Goal: Transaction & Acquisition: Download file/media

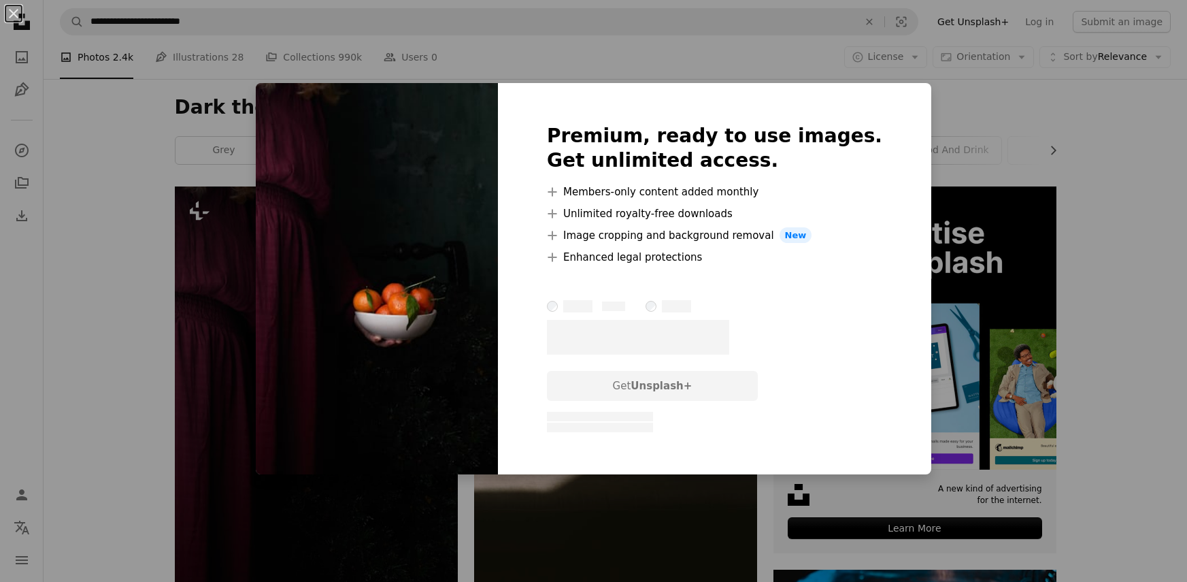
scroll to position [37, 0]
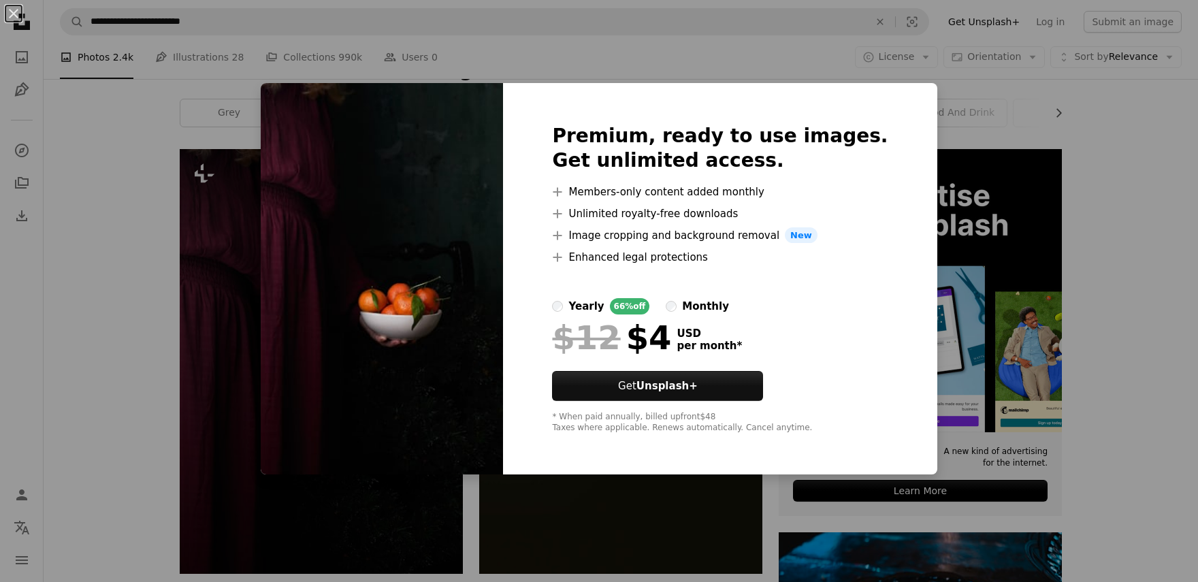
click at [1021, 240] on div "An X shape Premium, ready to use images. Get unlimited access. A plus sign Memb…" at bounding box center [599, 291] width 1198 height 582
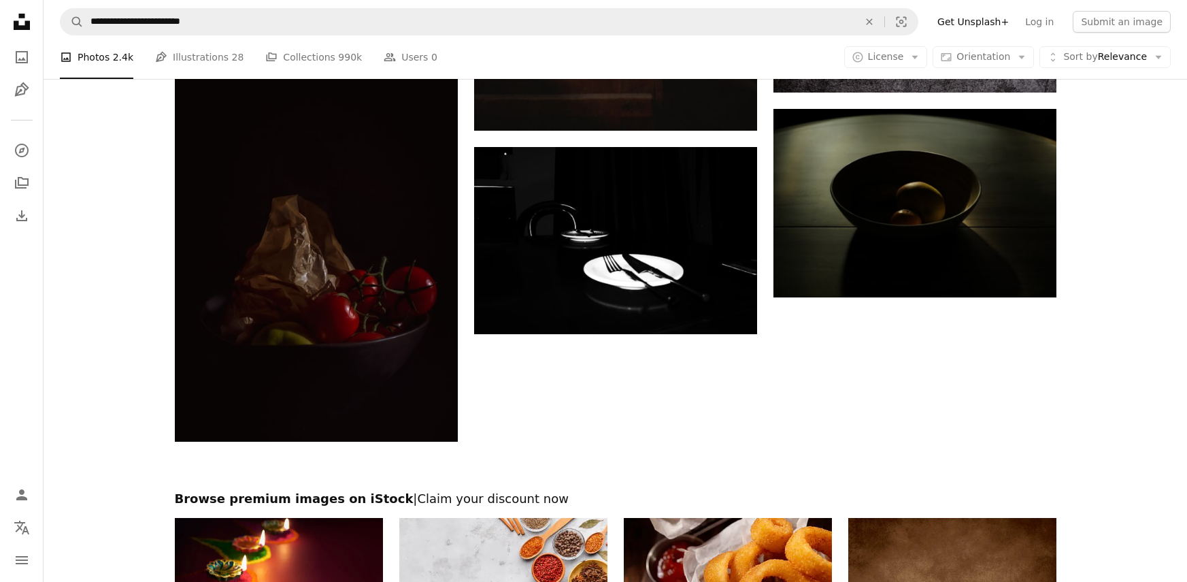
scroll to position [2553, 0]
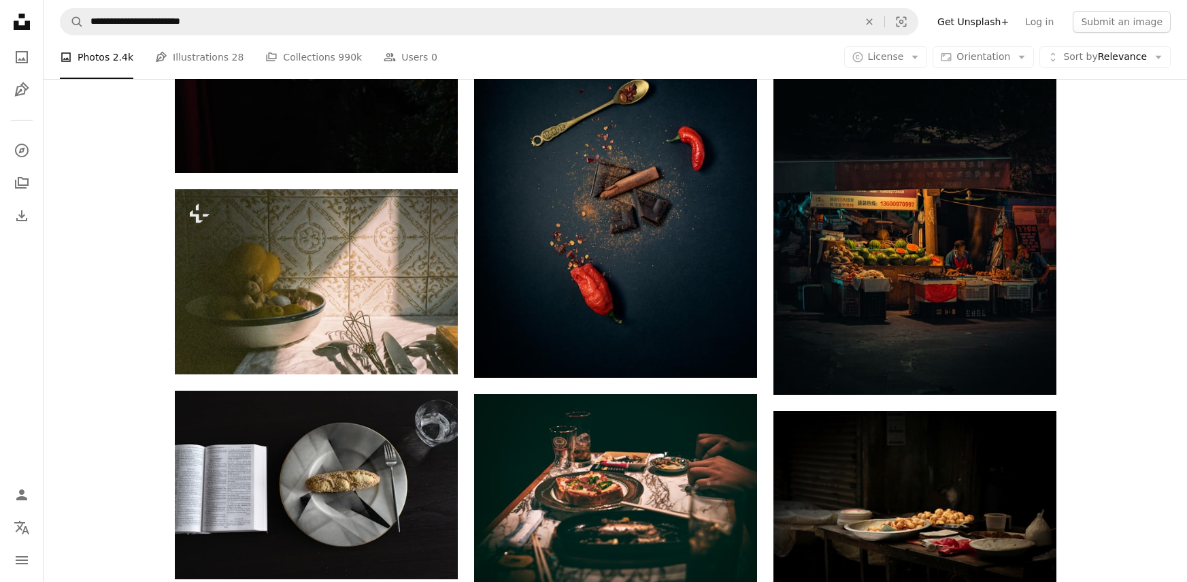
scroll to position [3961, 0]
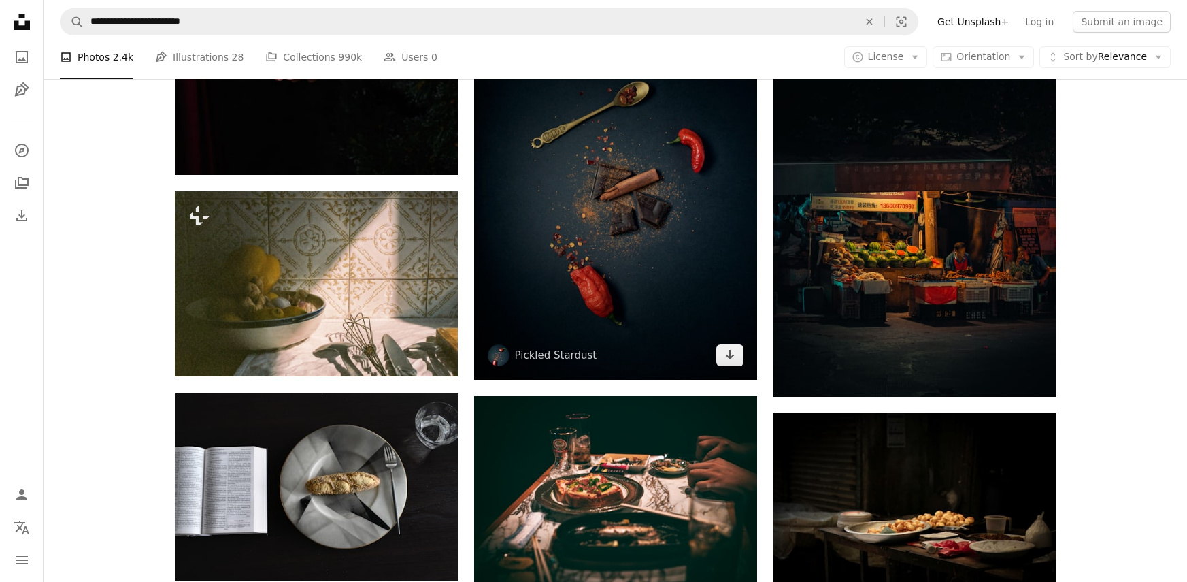
click at [617, 254] on img at bounding box center [615, 203] width 283 height 354
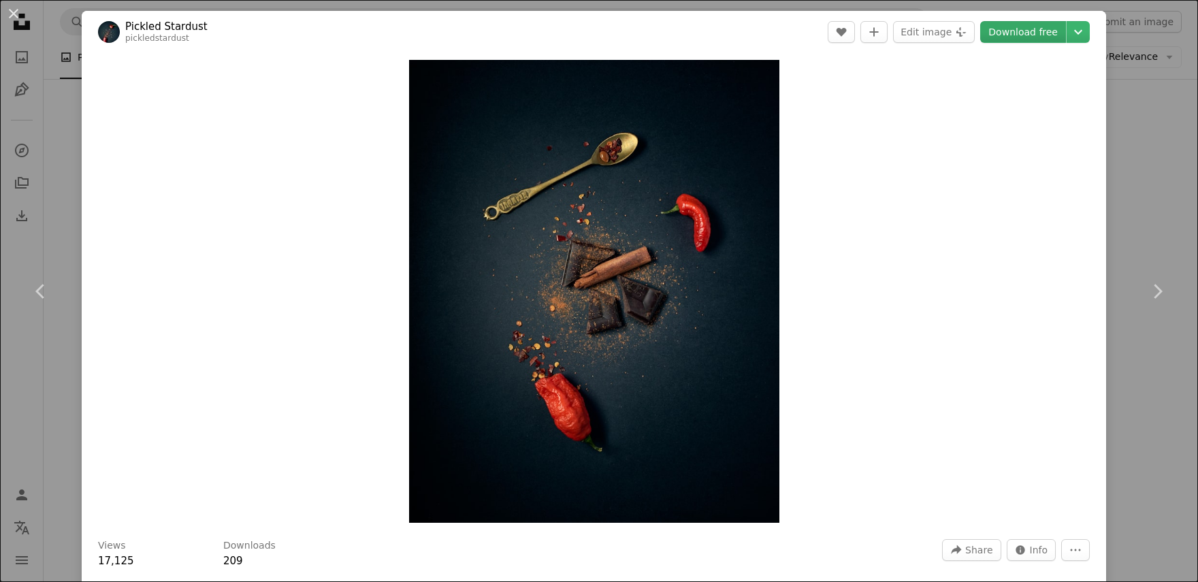
click at [1019, 29] on link "Download free" at bounding box center [1023, 32] width 86 height 22
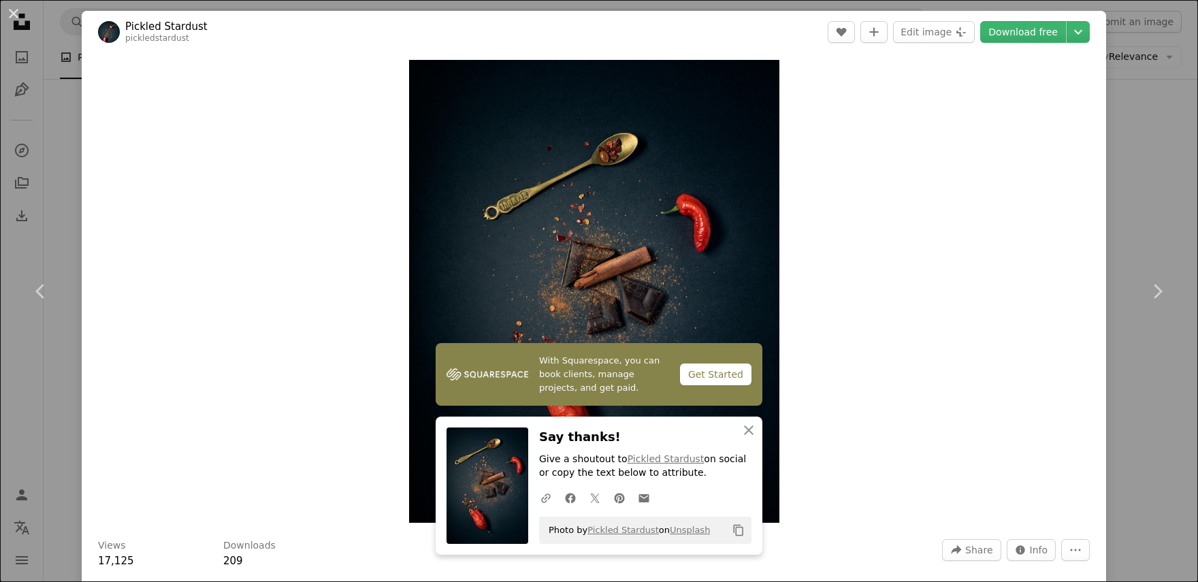
click at [46, 52] on div "An X shape Chevron left Chevron right Pickled Stardust pickledstardust A heart …" at bounding box center [599, 291] width 1198 height 582
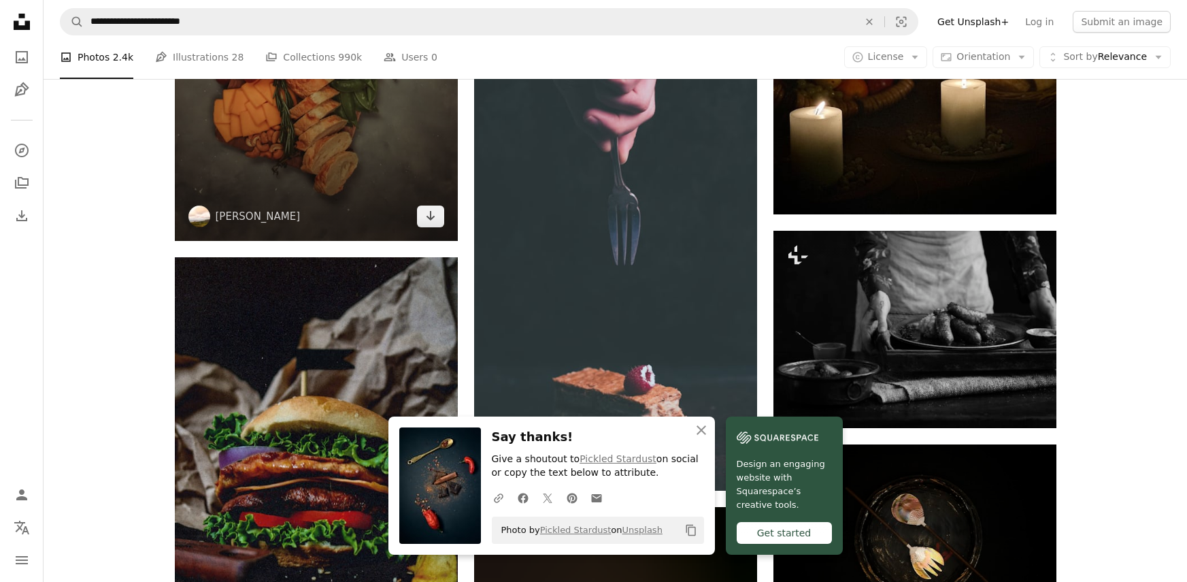
scroll to position [4743, 0]
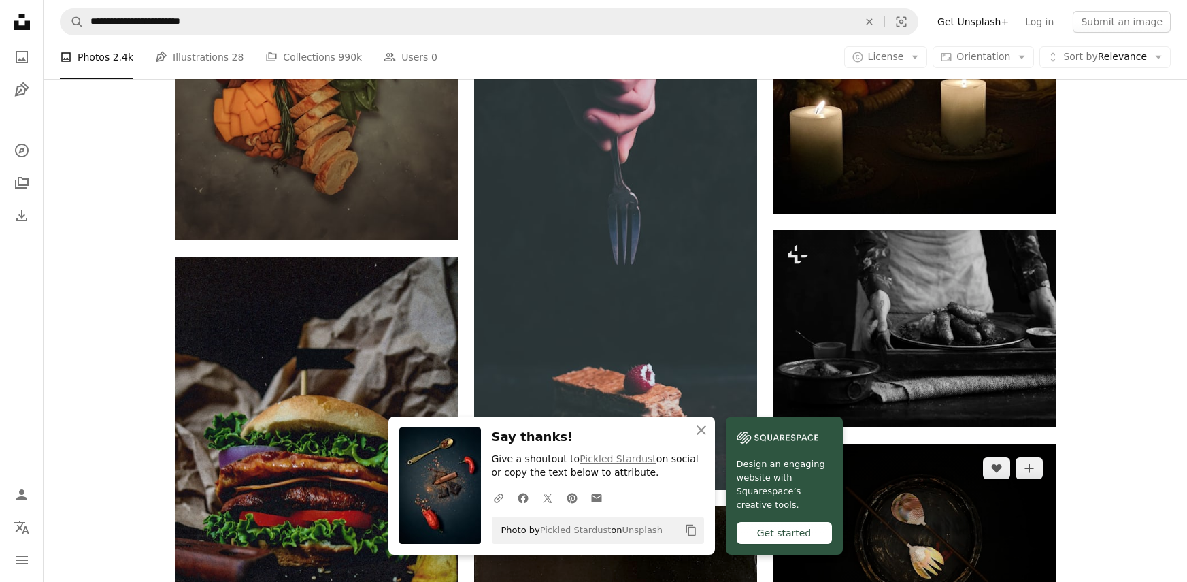
click at [959, 444] on img at bounding box center [915, 538] width 283 height 188
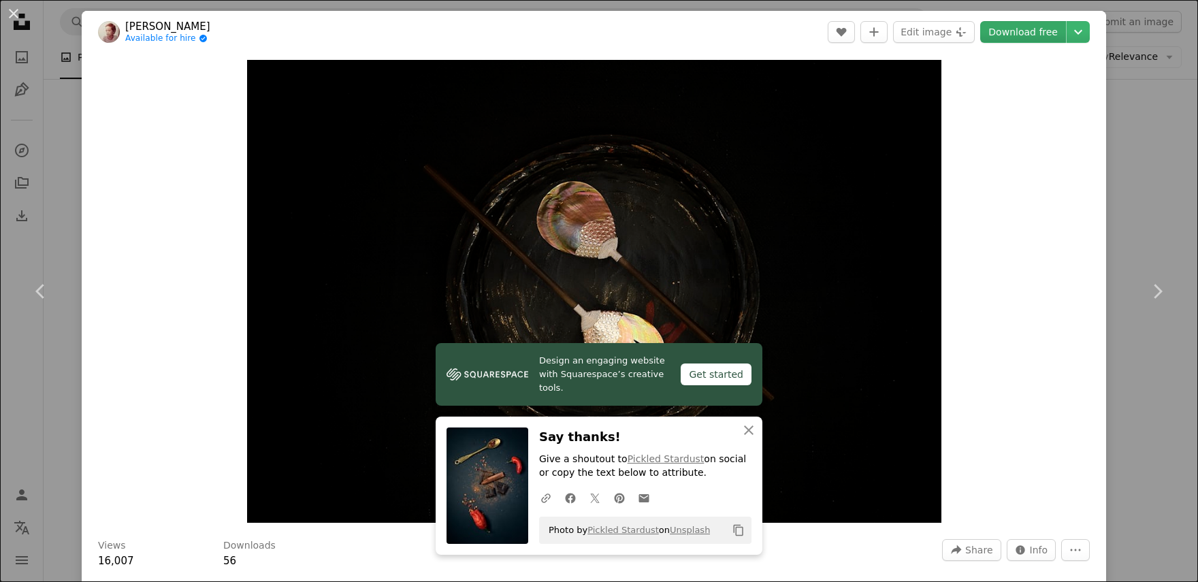
click at [1004, 39] on link "Download free" at bounding box center [1023, 32] width 86 height 22
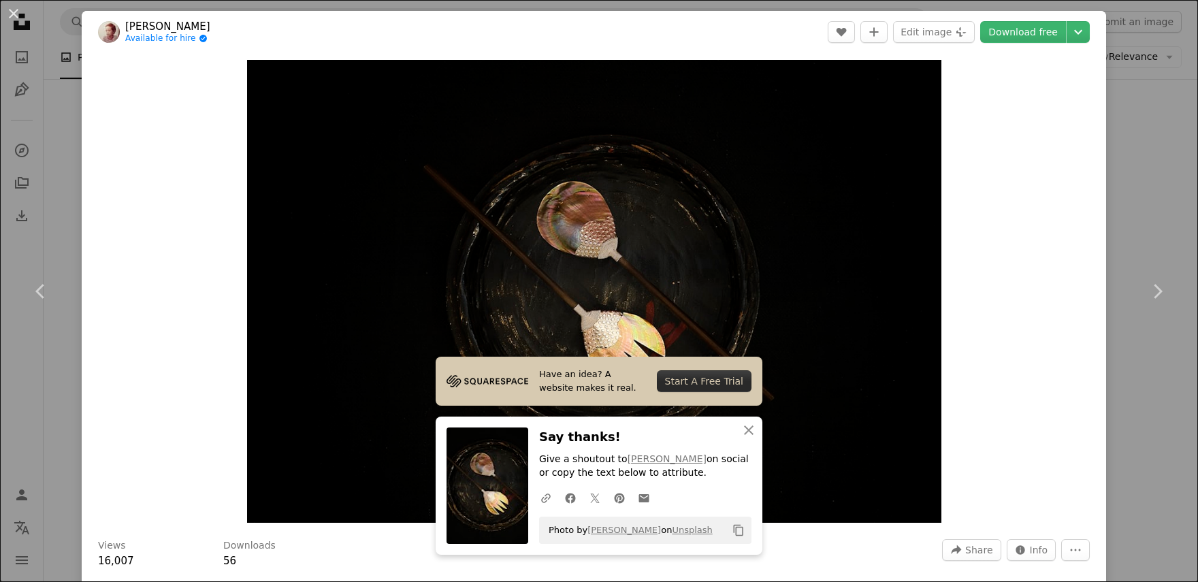
click at [1165, 201] on div "An X shape Chevron left Chevron right Didi Paul Available for hire A checkmark …" at bounding box center [599, 291] width 1198 height 582
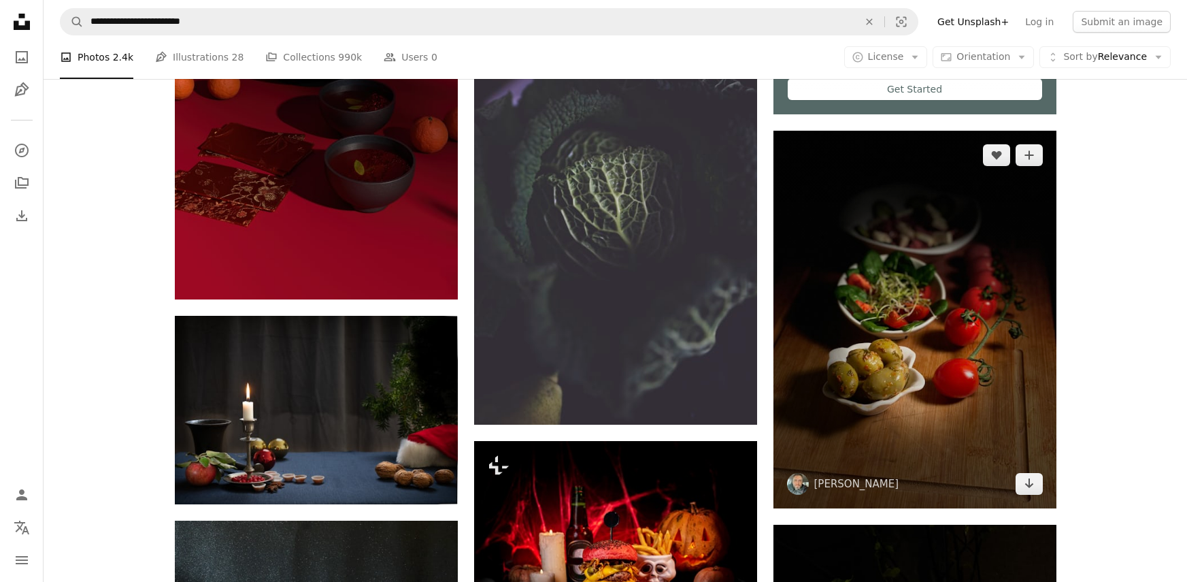
scroll to position [5645, 0]
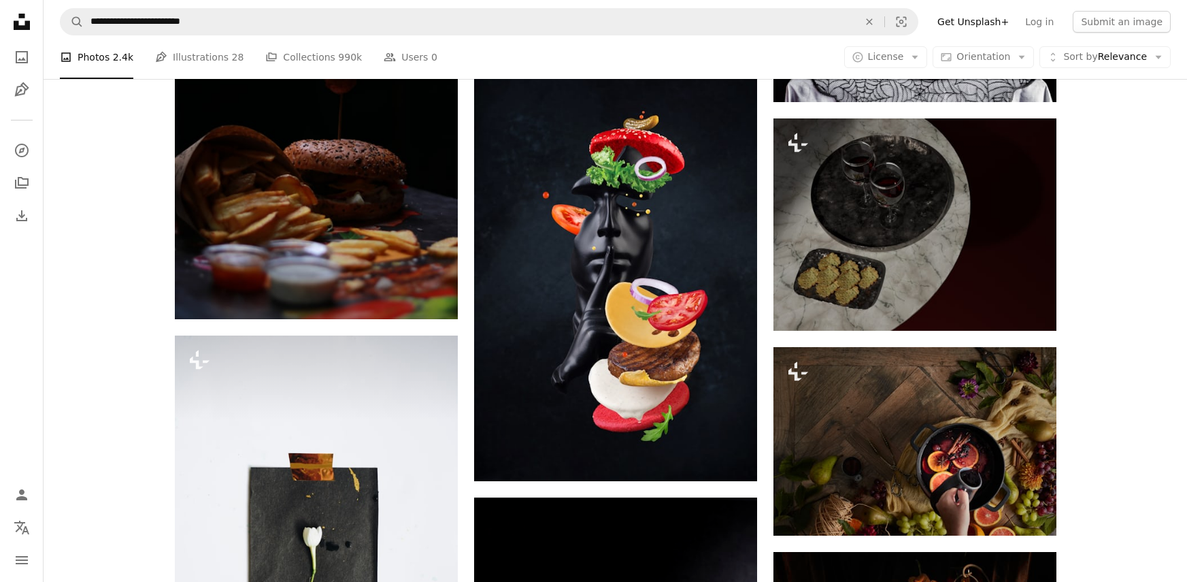
scroll to position [7050, 0]
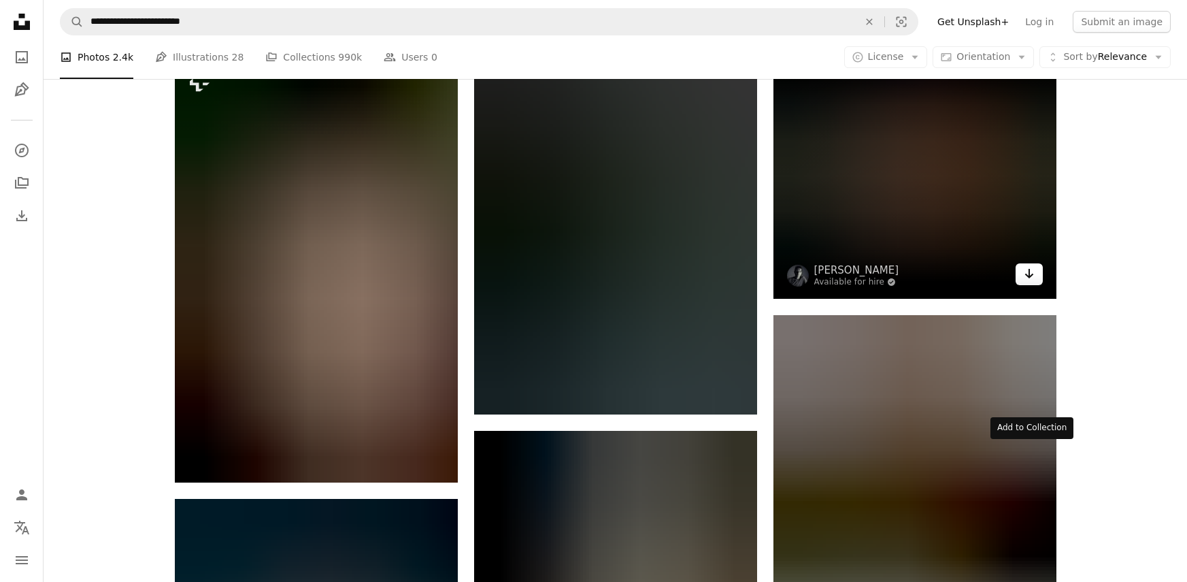
scroll to position [7998, 0]
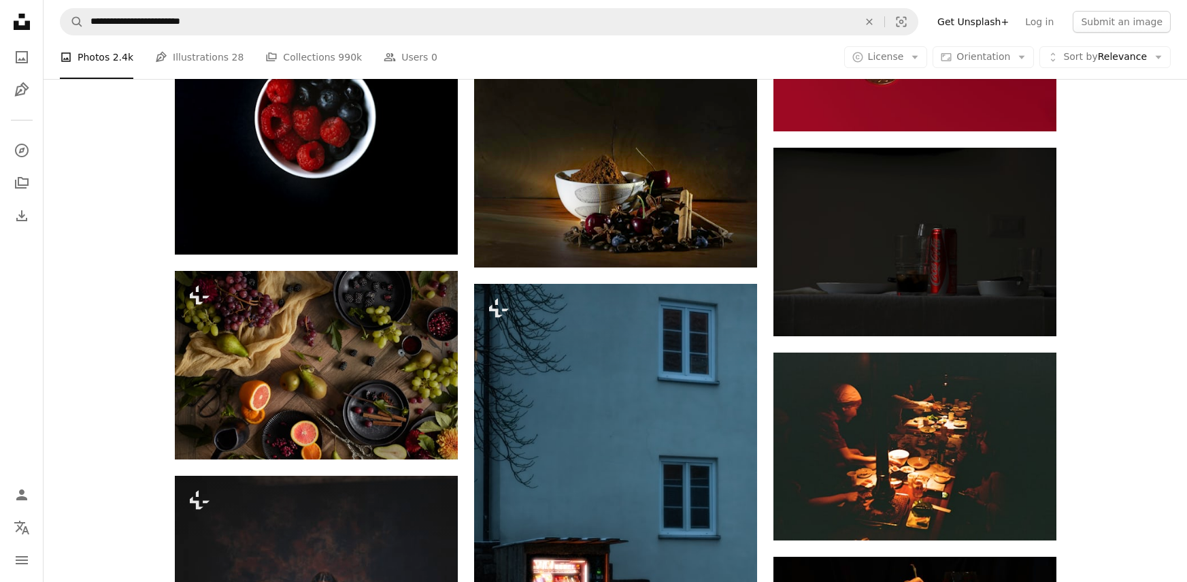
scroll to position [12410, 0]
